Goal: Information Seeking & Learning: Find specific fact

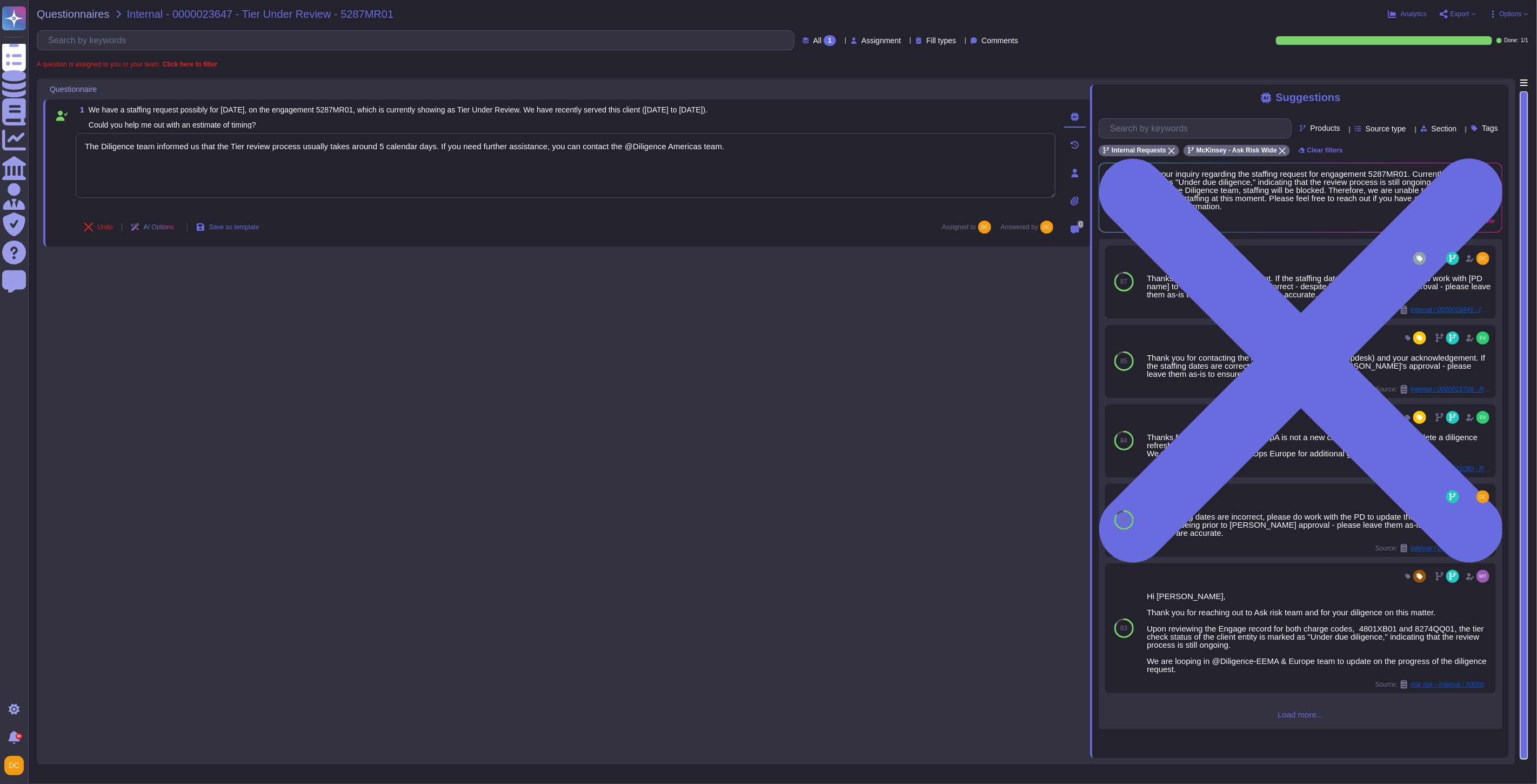
type textarea "The Diligence team informed us that the Tier review process usually takes aroun…"
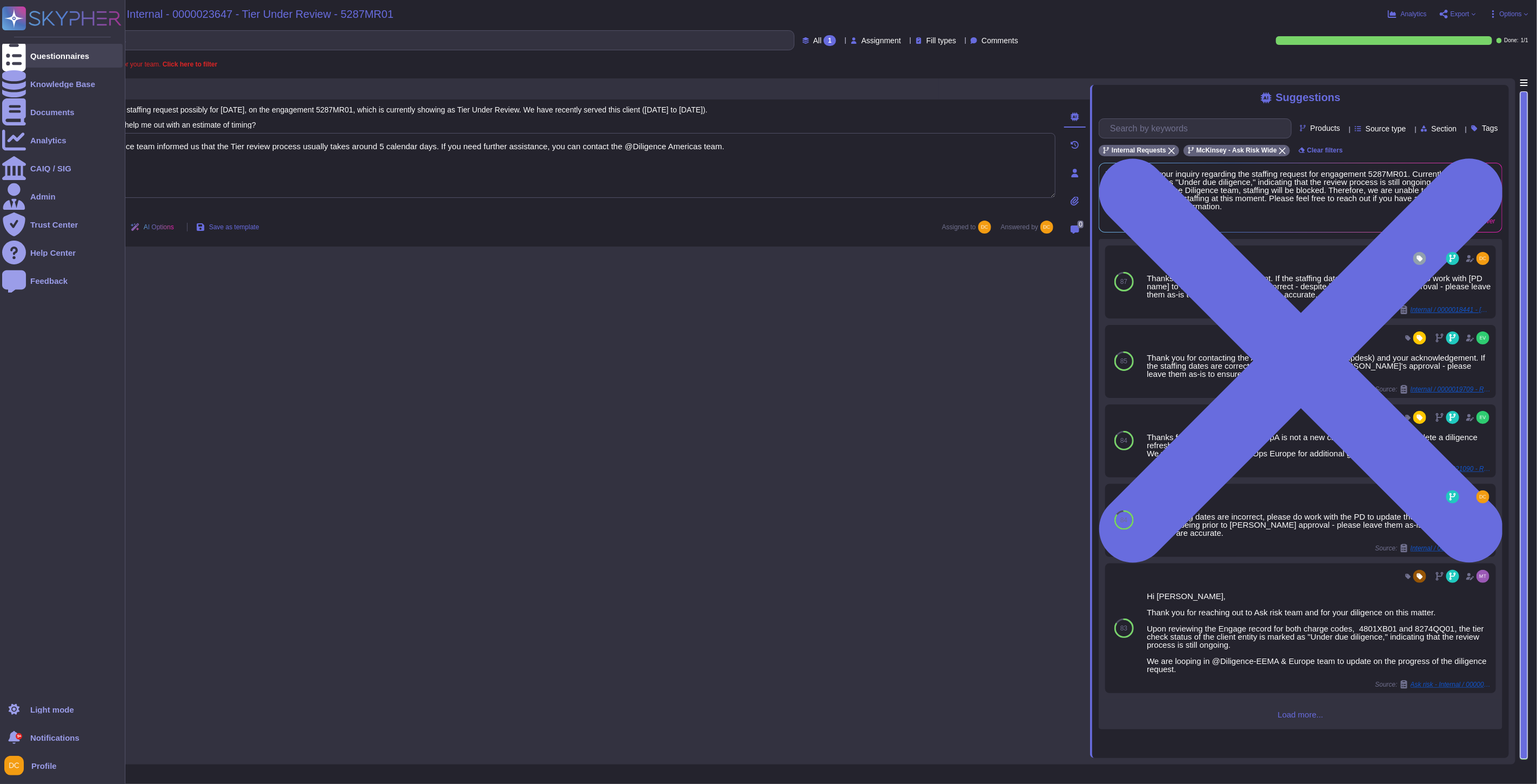
click at [48, 57] on div "Questionnaires" at bounding box center [60, 55] width 59 height 9
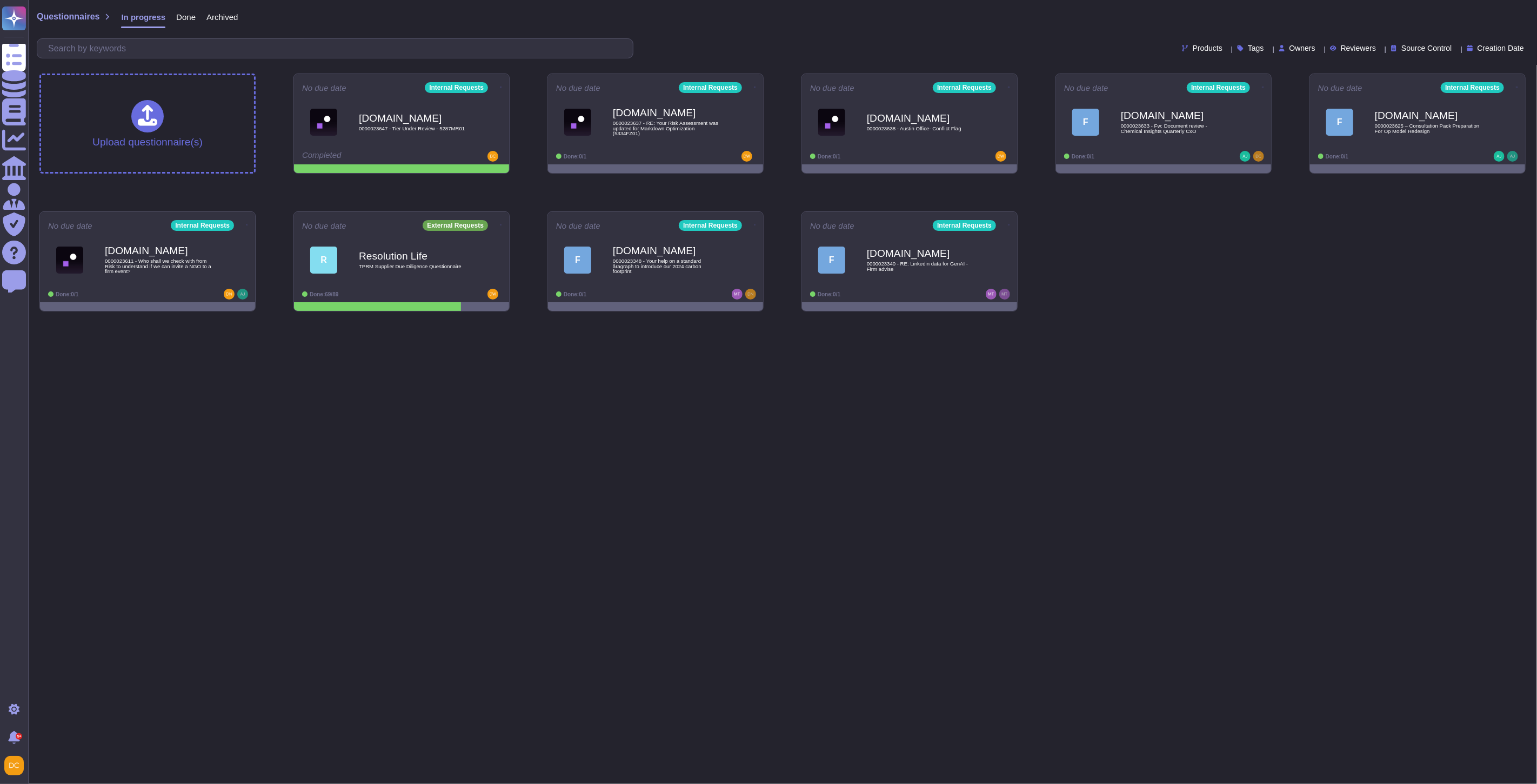
drag, startPoint x: 560, startPoint y: 450, endPoint x: 552, endPoint y: 423, distance: 28.2
click at [560, 320] on html "Questionnaires Knowledge Base Documents Analytics CAIQ / SIG Admin Trust Center…" at bounding box center [768, 160] width 1537 height 320
click at [149, 46] on input "text" at bounding box center [337, 49] width 590 height 19
paste input "BBBEE"
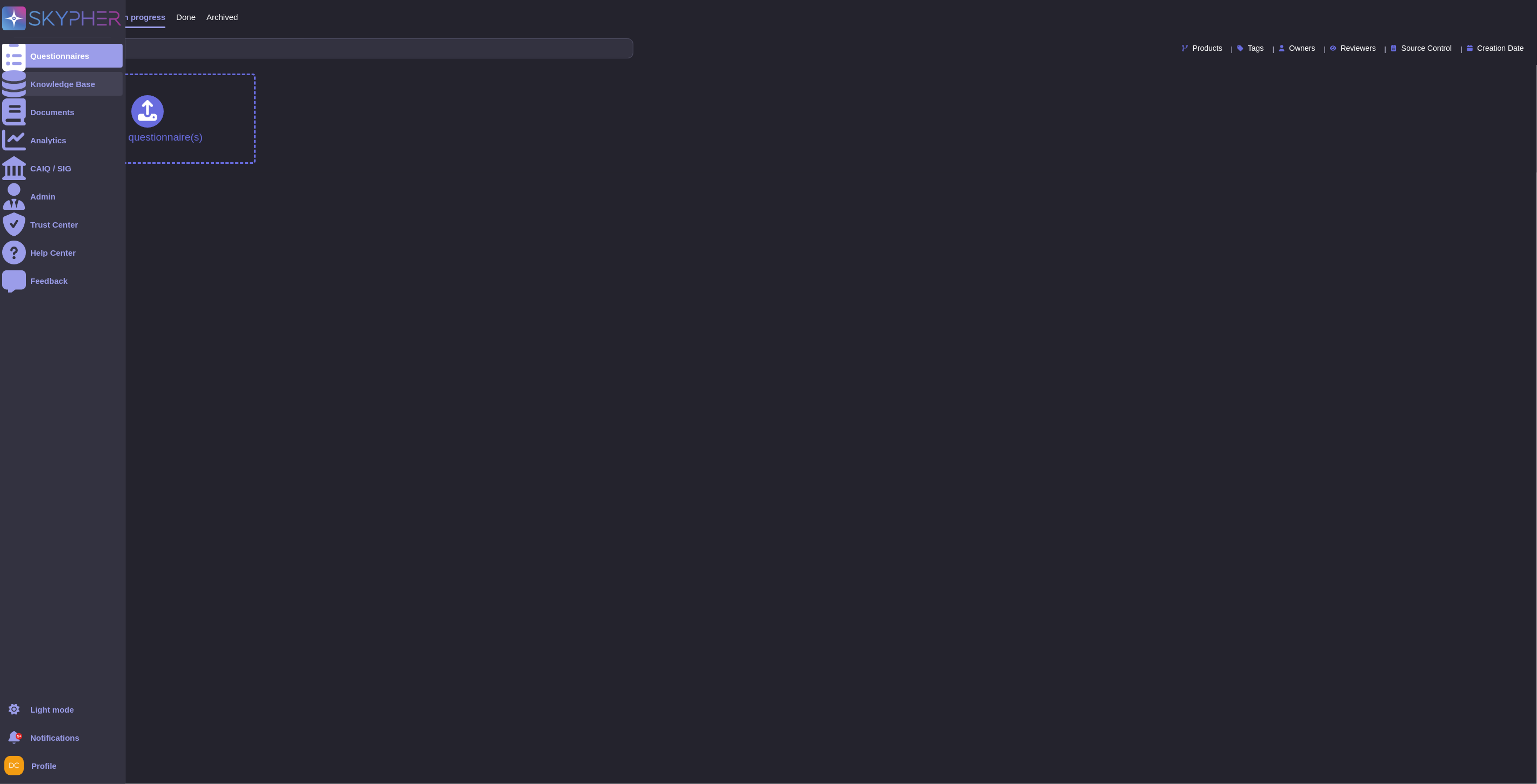
type input "BBBEE"
click at [22, 77] on div at bounding box center [13, 83] width 24 height 24
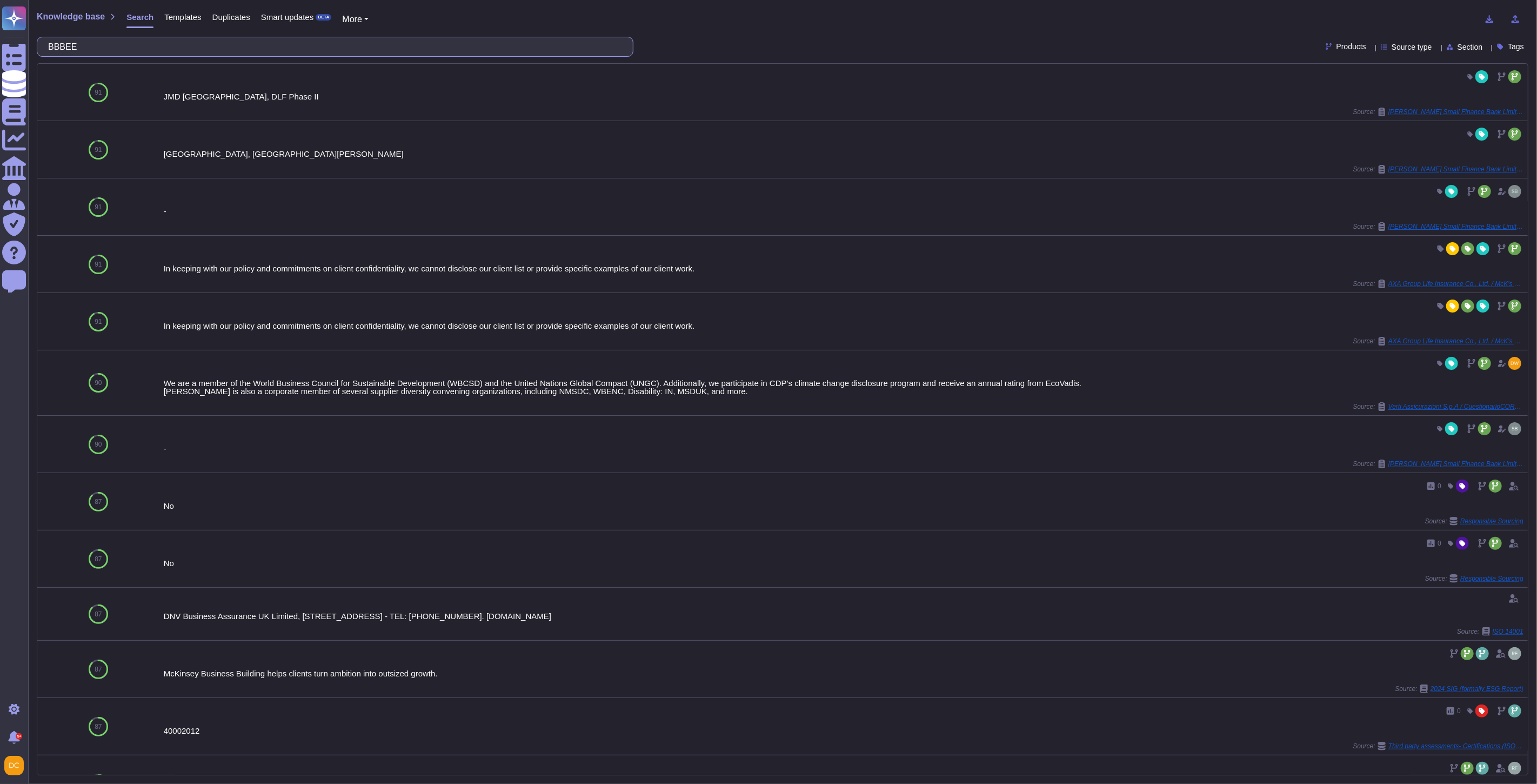
click at [59, 47] on input "BBBEE" at bounding box center [333, 47] width 579 height 19
paste input "roadBased Black Economic Empowerment"
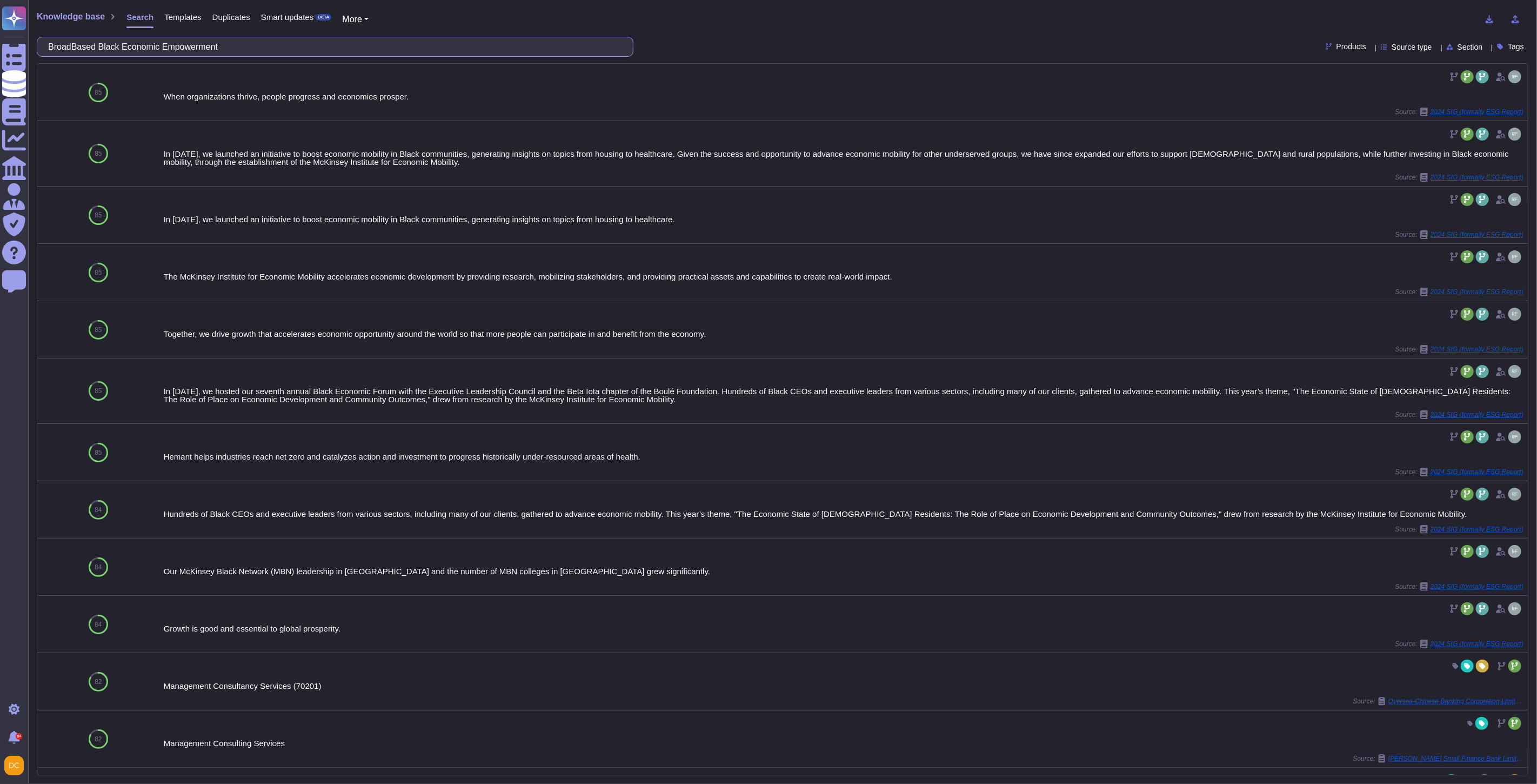
drag, startPoint x: 107, startPoint y: 45, endPoint x: -95, endPoint y: 52, distance: 202.1
click at [0, 52] on html "Questionnaires Knowledge Base Documents Analytics CAIQ / SIG Admin Trust Center…" at bounding box center [768, 392] width 1537 height 784
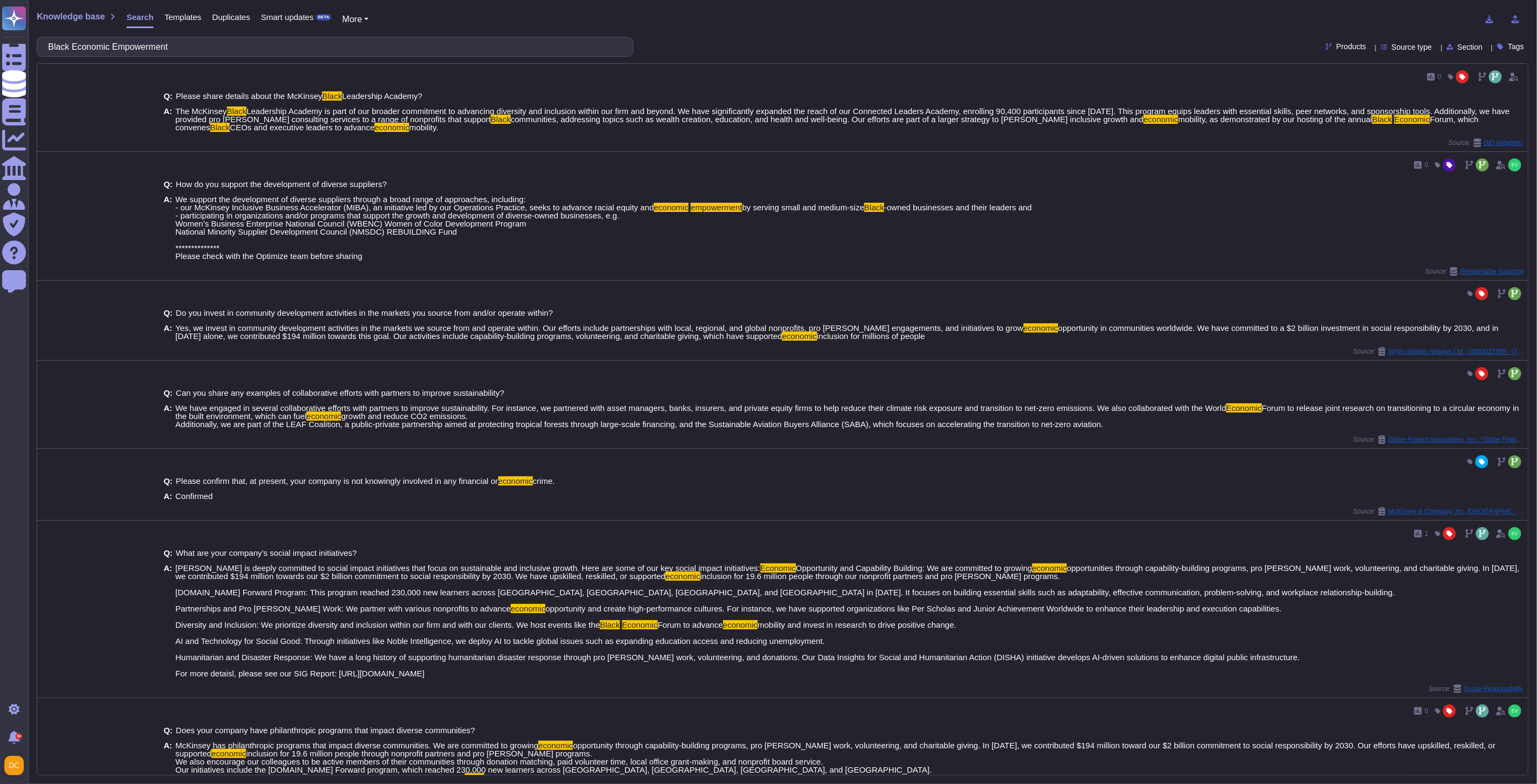
type input "Black Economic Empowerment"
